Goal: Find contact information: Find contact information

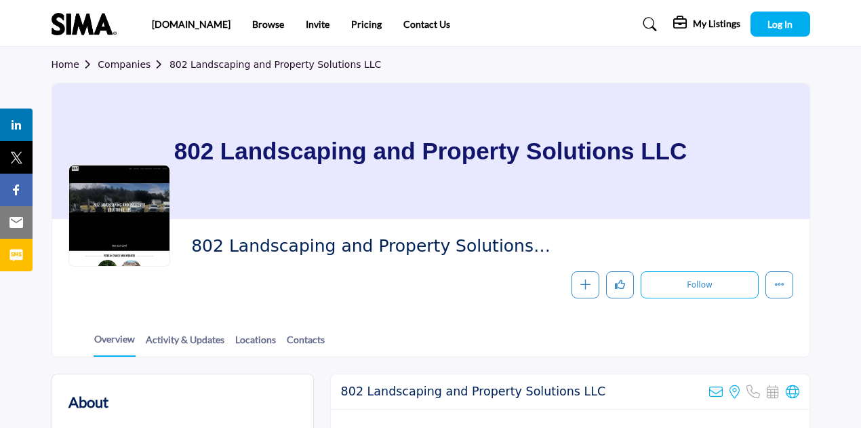
scroll to position [244, 0]
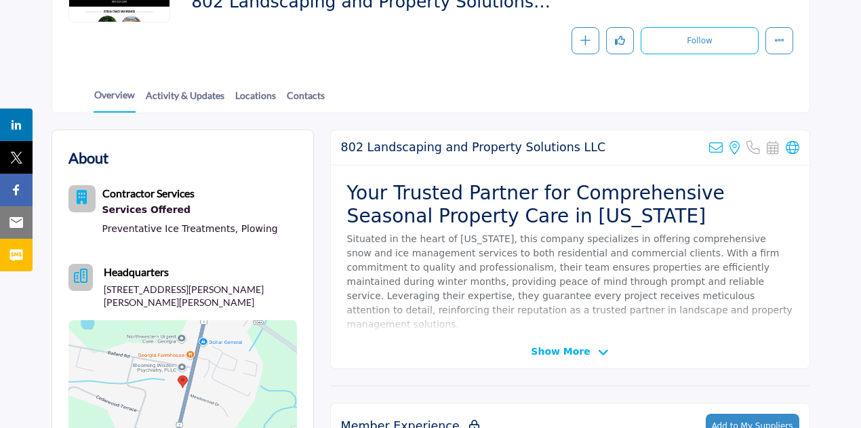
click at [554, 347] on span "Show More" at bounding box center [560, 351] width 59 height 14
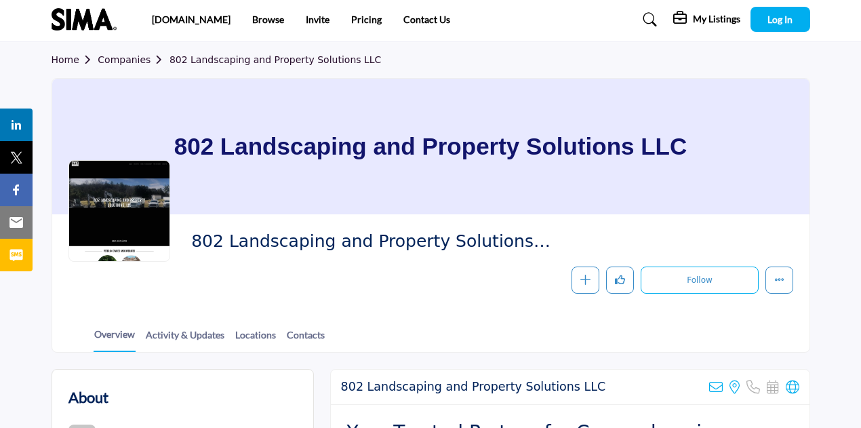
scroll to position [0, 0]
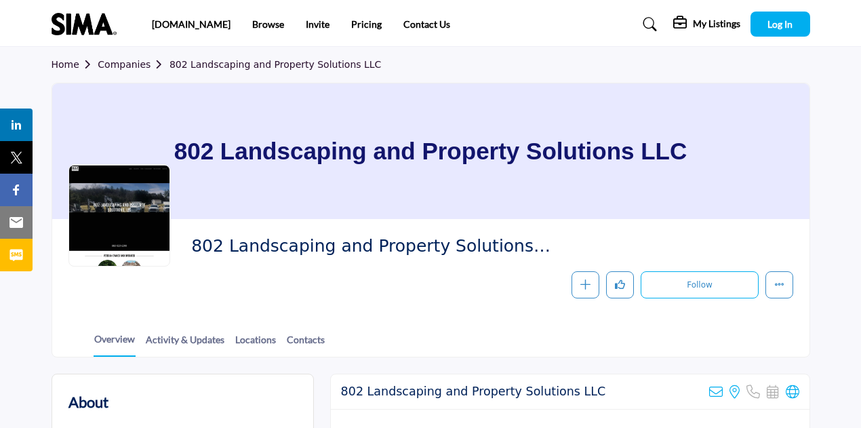
drag, startPoint x: 175, startPoint y: 150, endPoint x: 705, endPoint y: 150, distance: 529.9
click at [705, 150] on div "802 Landscaping and Property Solutions LLC" at bounding box center [430, 151] width 757 height 136
copy h1 "802 Landscaping and Property Solutions LLC"
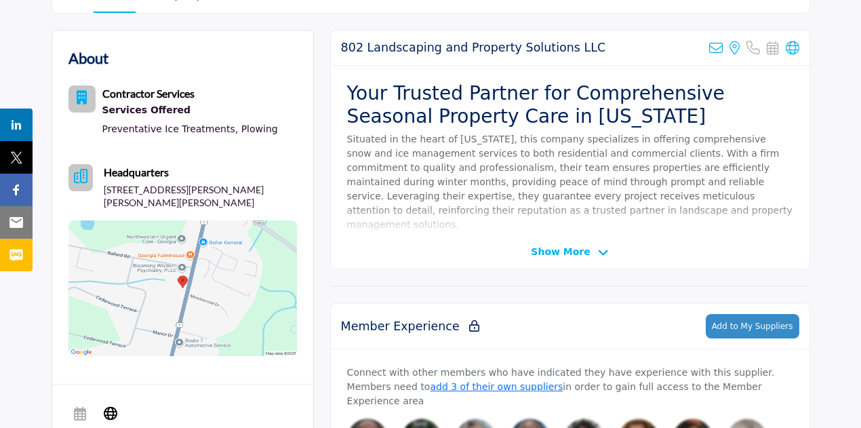
scroll to position [344, 0]
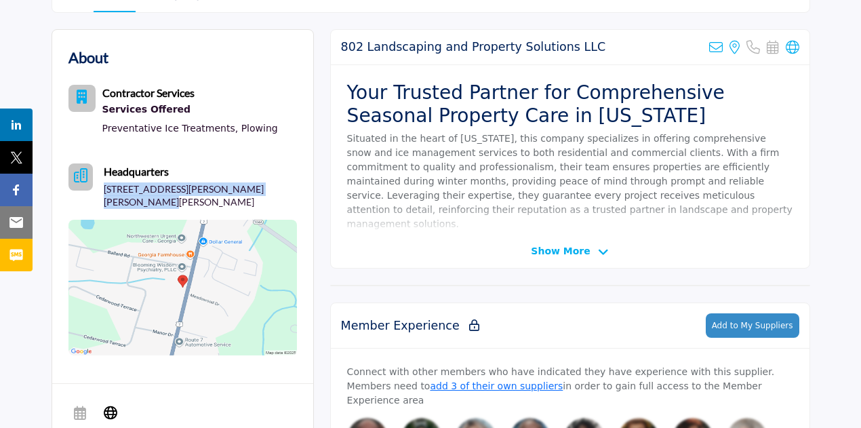
drag, startPoint x: 105, startPoint y: 184, endPoint x: 293, endPoint y: 190, distance: 187.8
click at [293, 190] on div "About Contractor Services Services Offered Preventative Ice Treatments, Plowing" at bounding box center [182, 200] width 228 height 309
copy p "[STREET_ADDRESS][PERSON_NAME][PERSON_NAME][PERSON_NAME]"
